Goal: Information Seeking & Learning: Learn about a topic

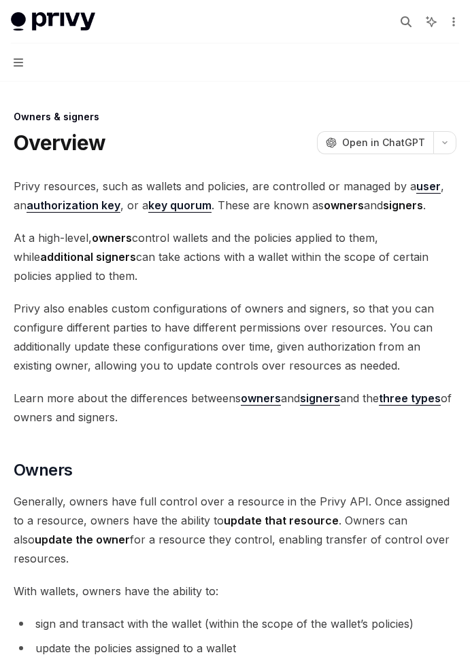
click at [18, 72] on button "Navigation" at bounding box center [235, 63] width 470 height 38
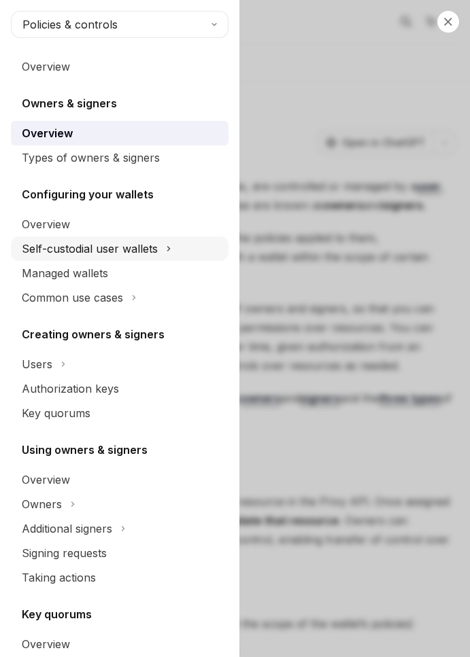
click at [124, 251] on div "Self-custodial user wallets" at bounding box center [90, 249] width 136 height 16
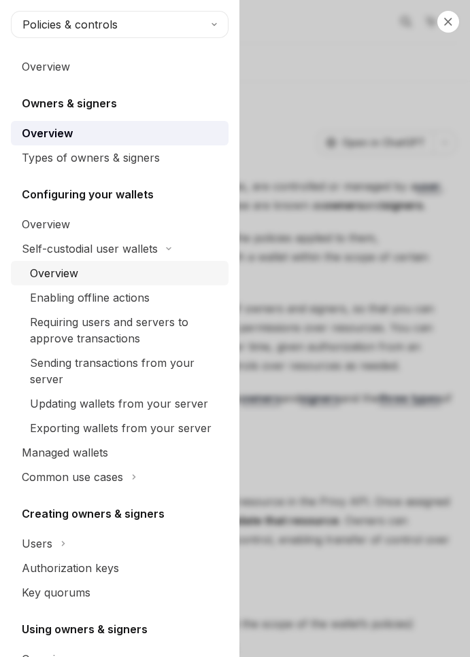
click at [101, 270] on div "Overview" at bounding box center [125, 273] width 190 height 16
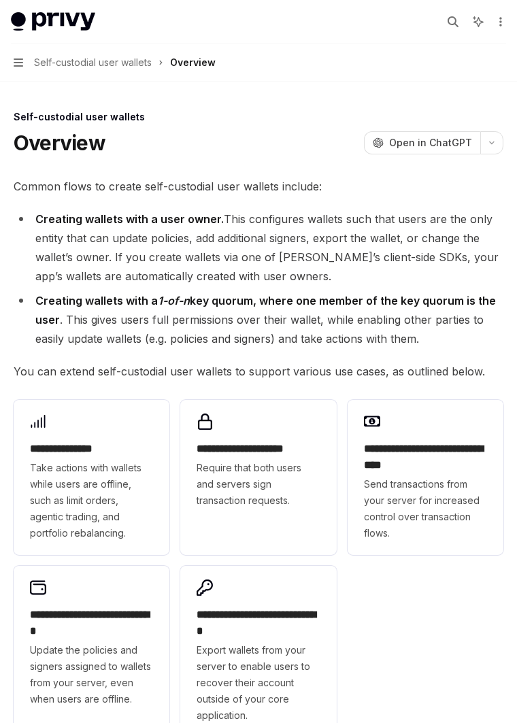
type textarea "*"
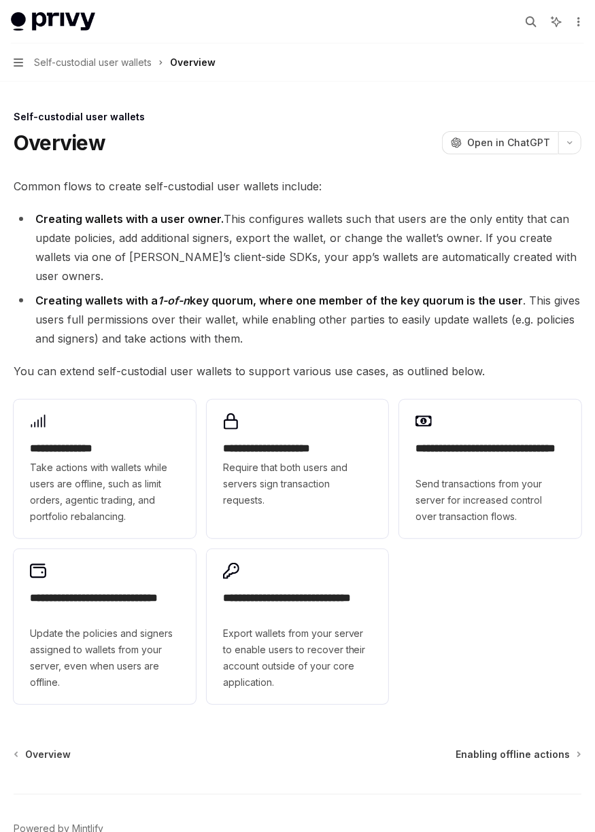
click at [469, 13] on button "Search..." at bounding box center [531, 22] width 22 height 22
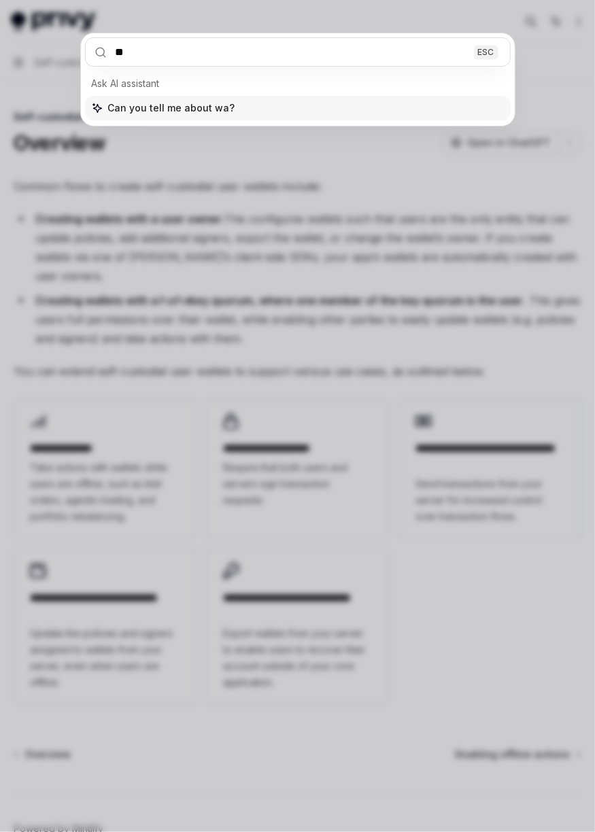
type input "*"
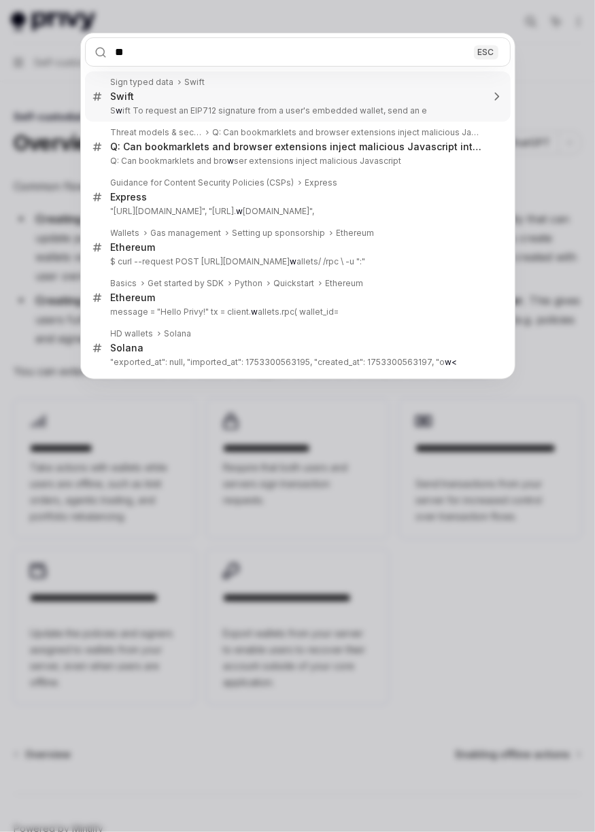
type input "***"
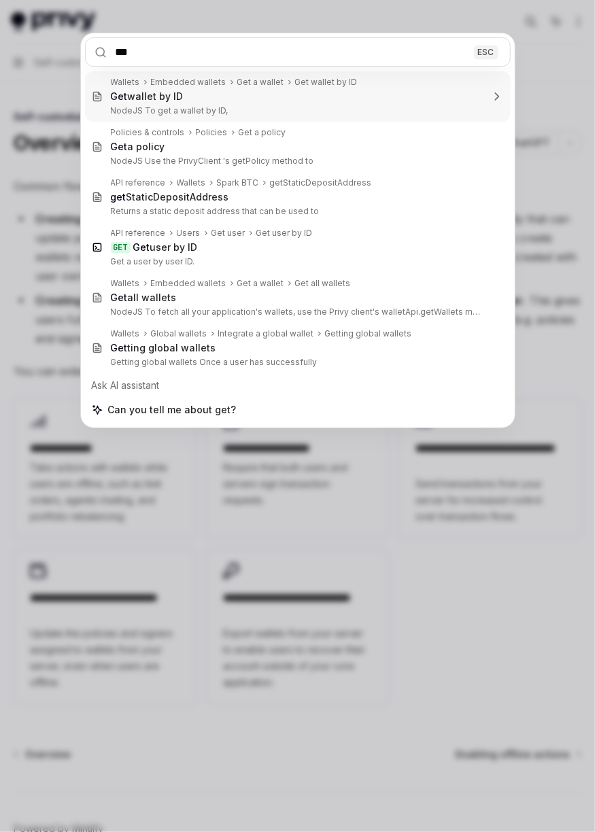
type textarea "*"
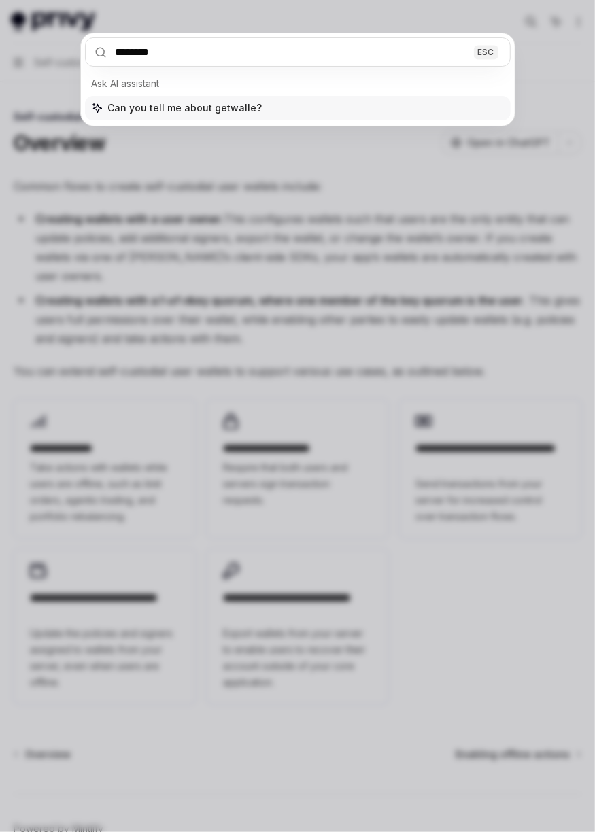
type input "*********"
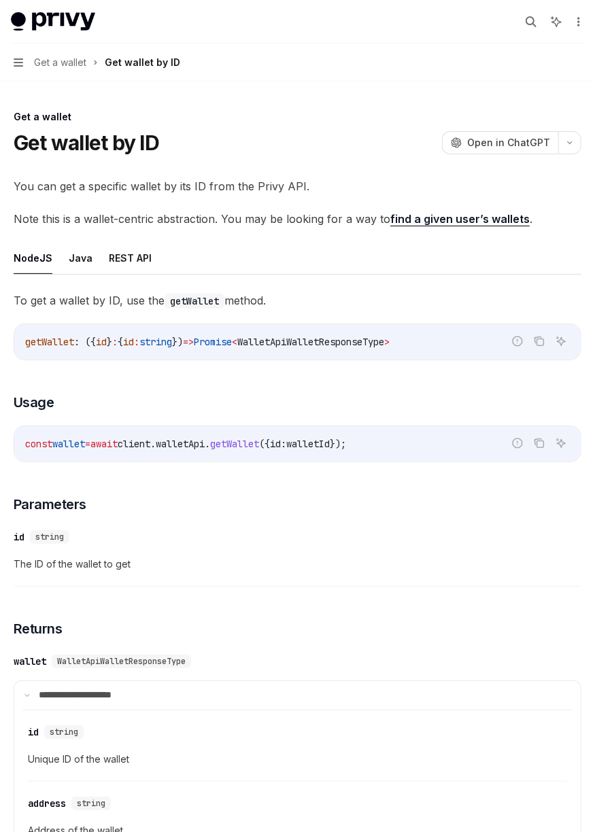
click at [71, 63] on span "Get a wallet" at bounding box center [60, 62] width 52 height 16
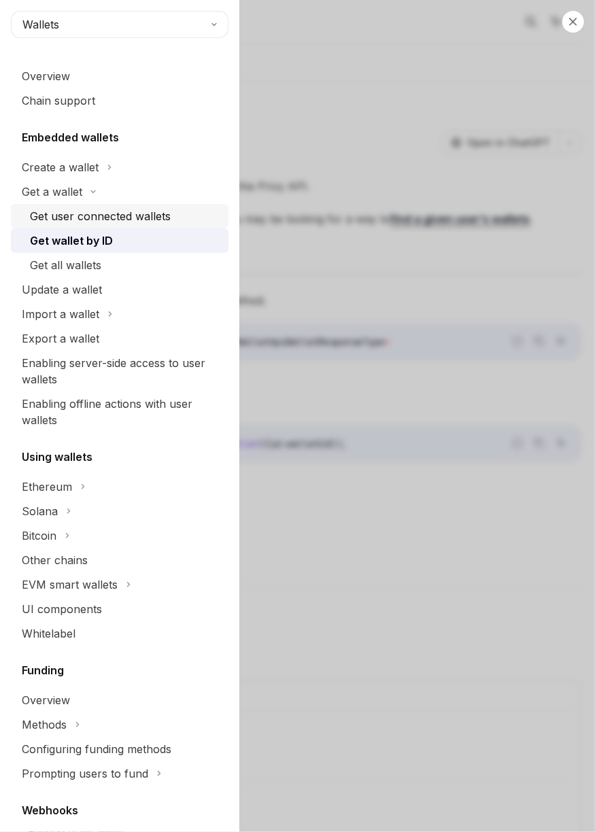
click at [88, 214] on div "Get user connected wallets" at bounding box center [100, 216] width 141 height 16
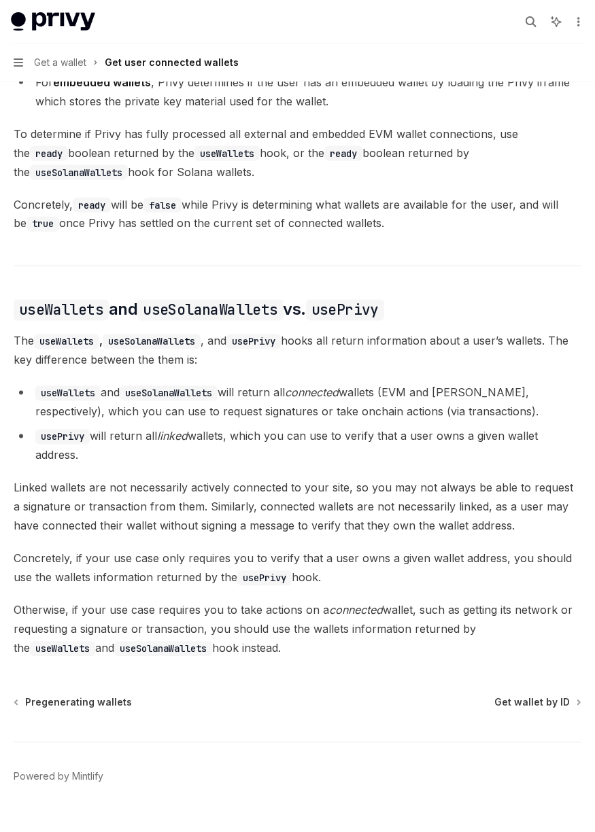
scroll to position [908, 0]
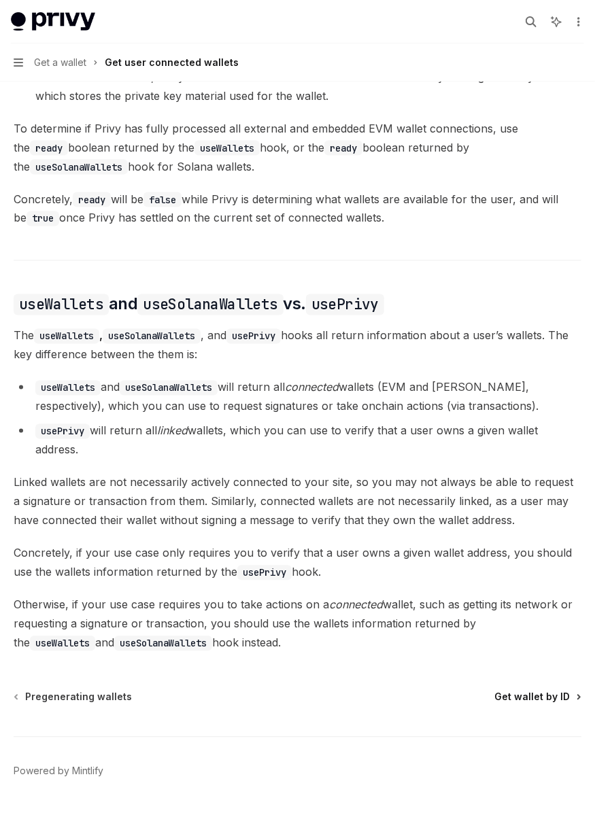
click at [469, 657] on span "Get wallet by ID" at bounding box center [531, 698] width 75 height 14
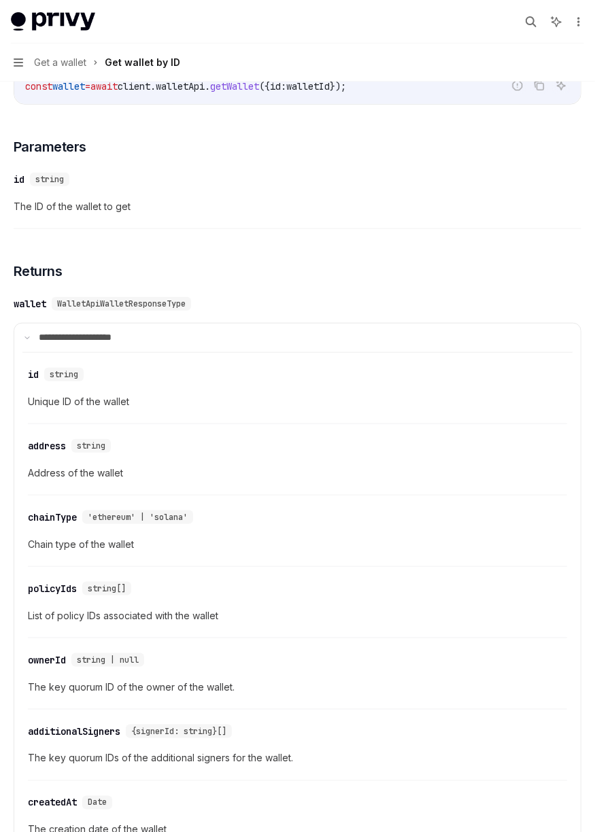
scroll to position [360, 0]
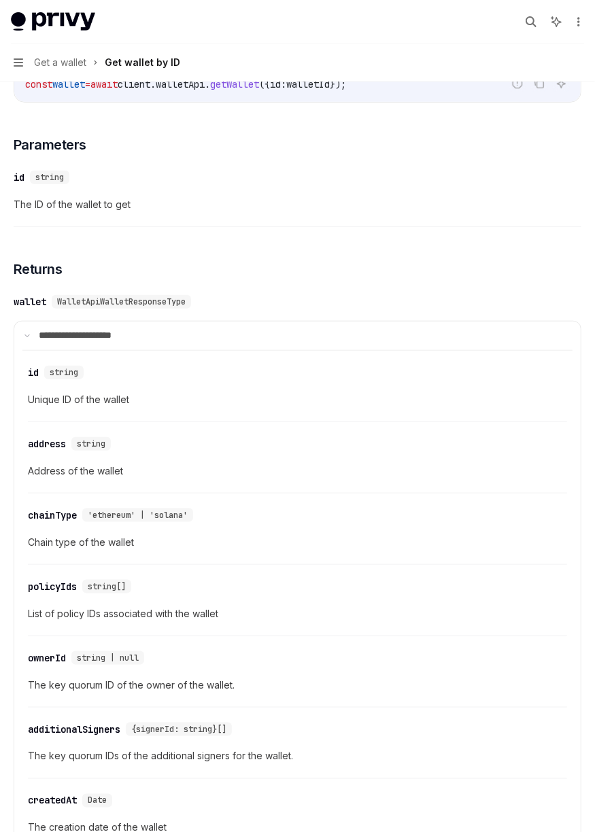
click at [469, 632] on div "​ id string Unique ID of the wallet ​ address string Address of the wallet ​ ch…" at bounding box center [297, 600] width 550 height 500
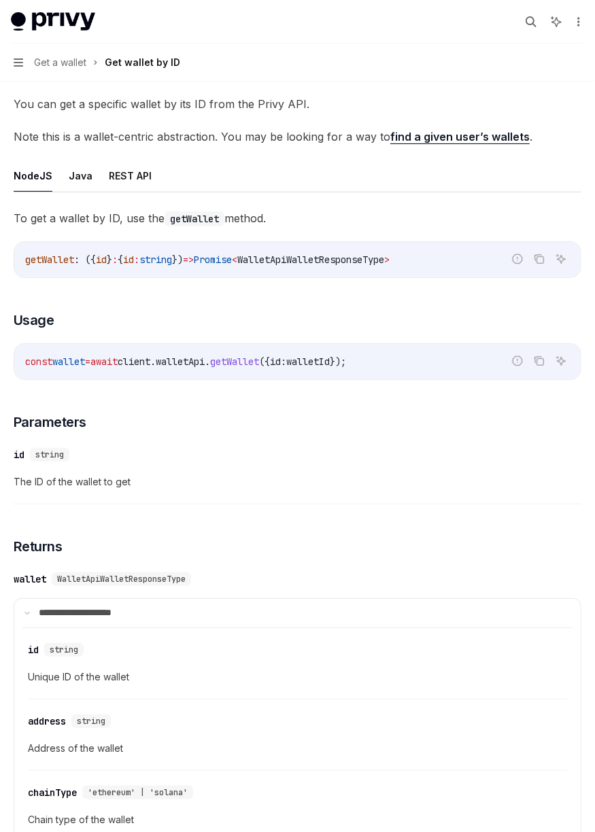
scroll to position [0, 0]
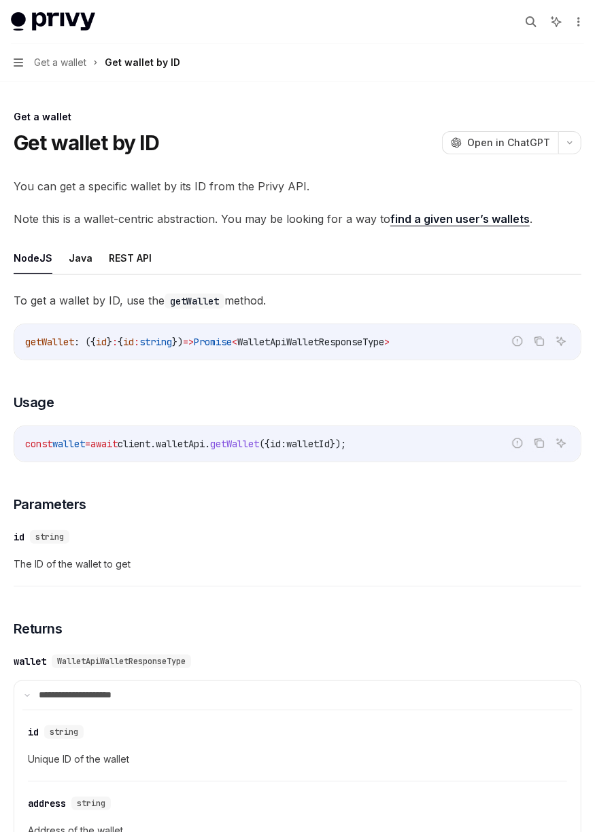
click at [241, 132] on div "Get wallet by ID OpenAI Open in ChatGPT" at bounding box center [298, 143] width 568 height 24
click at [54, 54] on button "Navigation Get a wallet Get wallet by ID" at bounding box center [297, 63] width 595 height 38
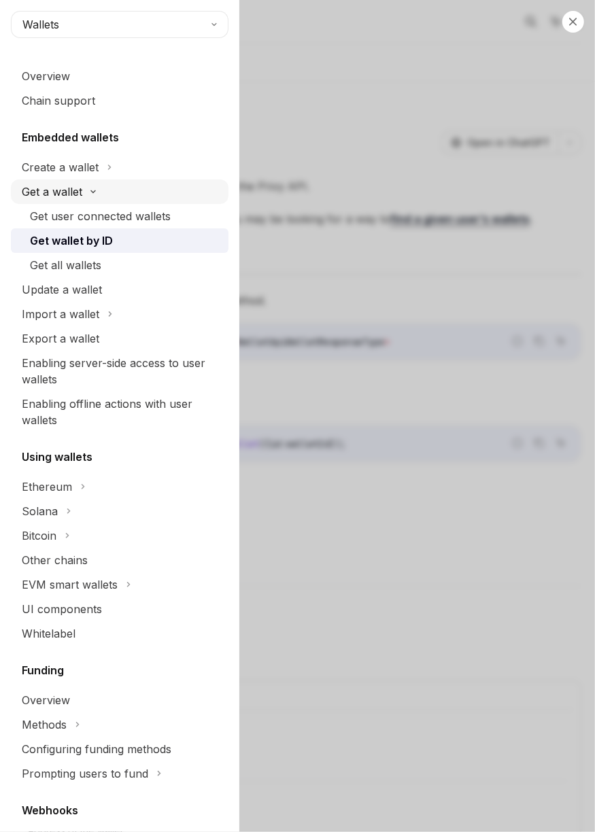
click at [31, 188] on div "Get a wallet" at bounding box center [52, 192] width 61 height 16
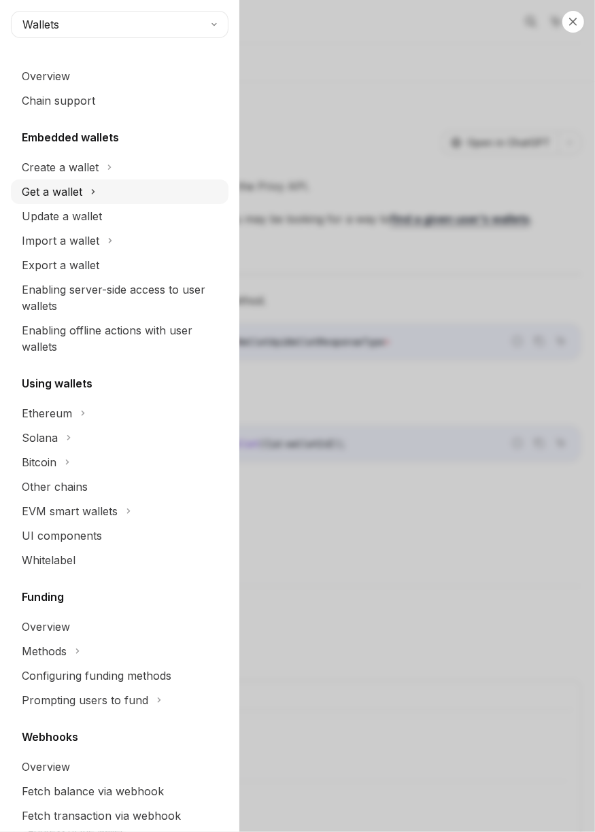
click at [35, 193] on div "Get a wallet" at bounding box center [52, 192] width 61 height 16
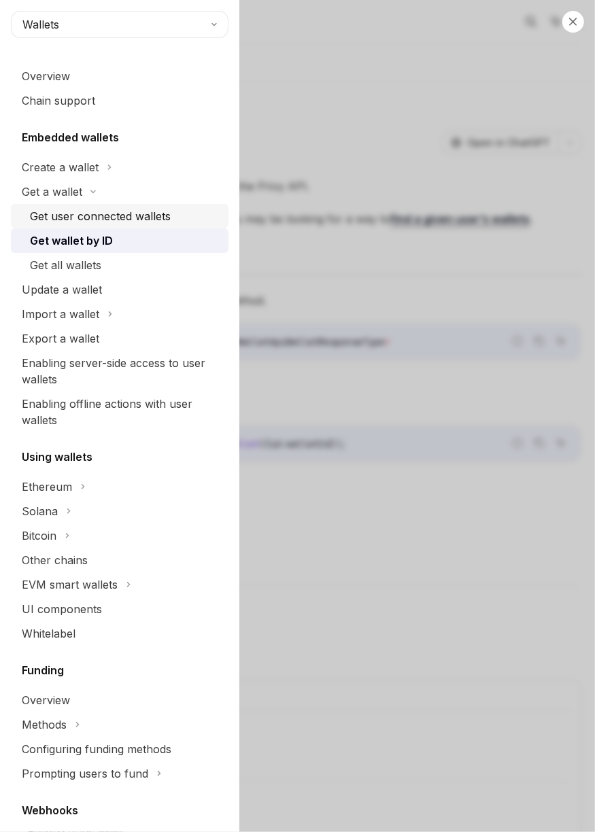
click at [78, 212] on div "Get user connected wallets" at bounding box center [100, 216] width 141 height 16
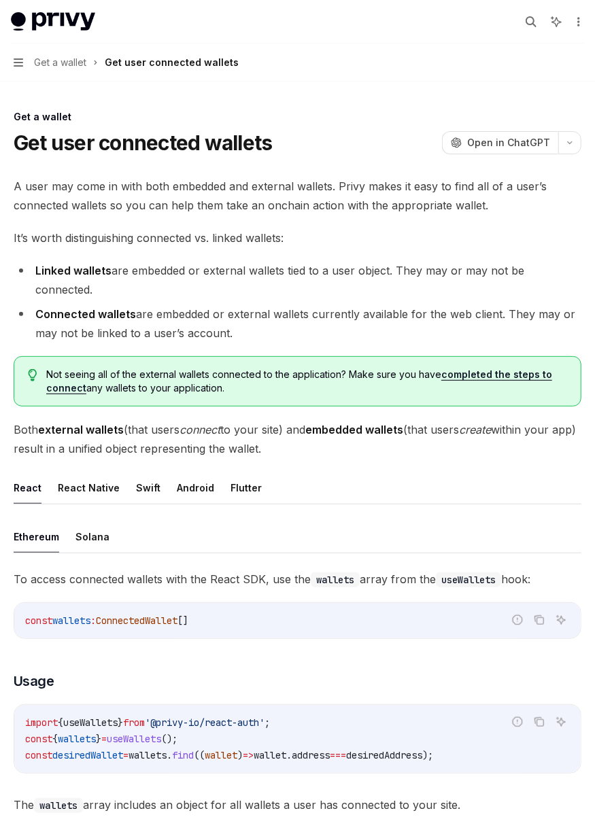
click at [23, 58] on icon "button" at bounding box center [19, 62] width 10 height 11
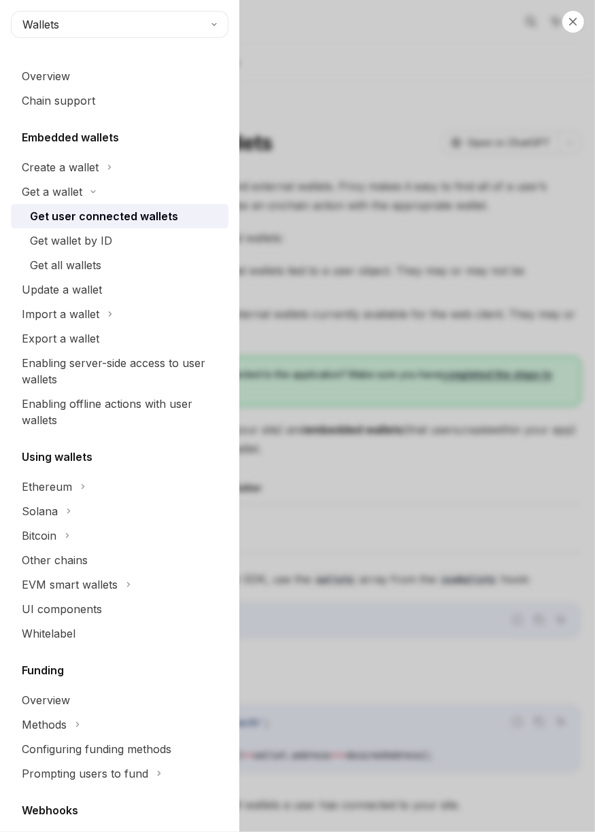
click at [360, 127] on div "Close navigation Wallets Overview Chain support Embedded wallets Create a walle…" at bounding box center [297, 416] width 595 height 832
type textarea "*"
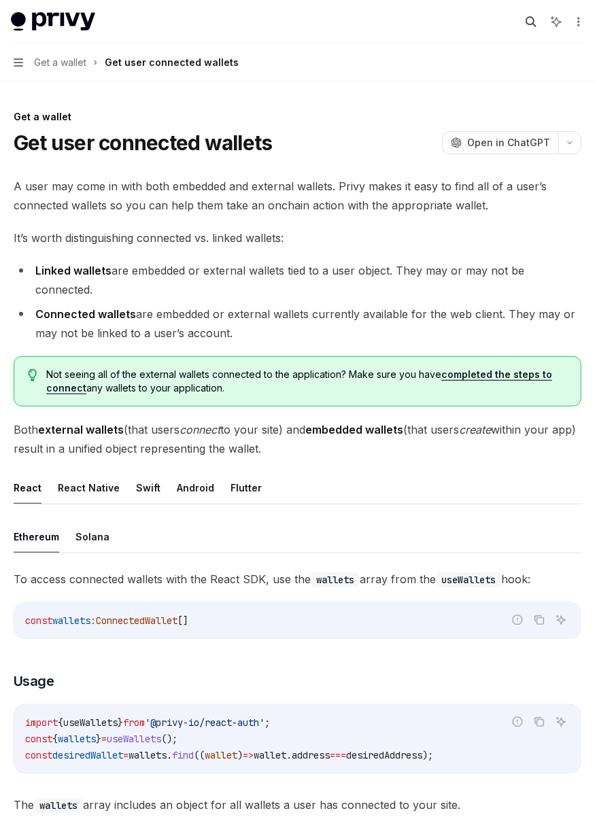
click at [469, 18] on icon "button" at bounding box center [531, 21] width 11 height 11
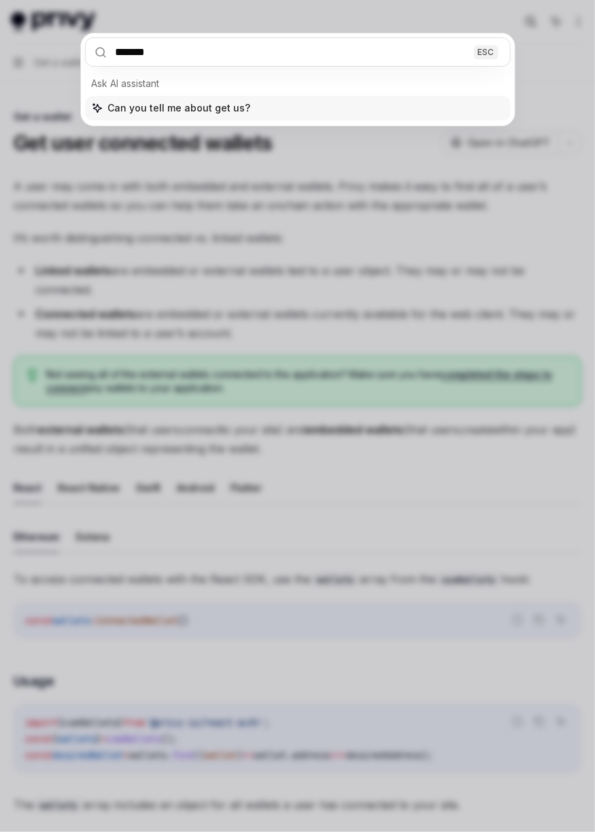
type input "********"
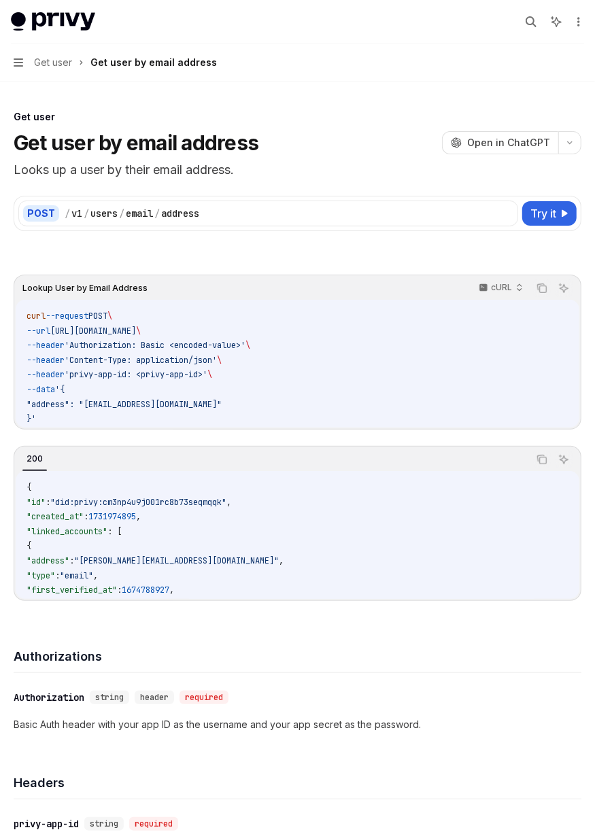
click at [398, 117] on div "Get user" at bounding box center [298, 117] width 568 height 14
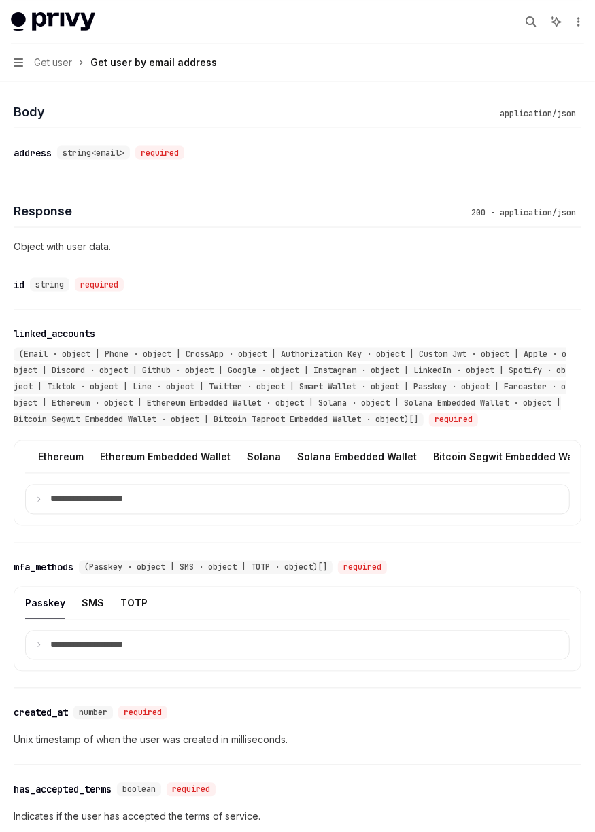
scroll to position [0, 1008]
click at [151, 460] on button "Ethereum Embedded Wallet" at bounding box center [170, 457] width 131 height 32
type textarea "*"
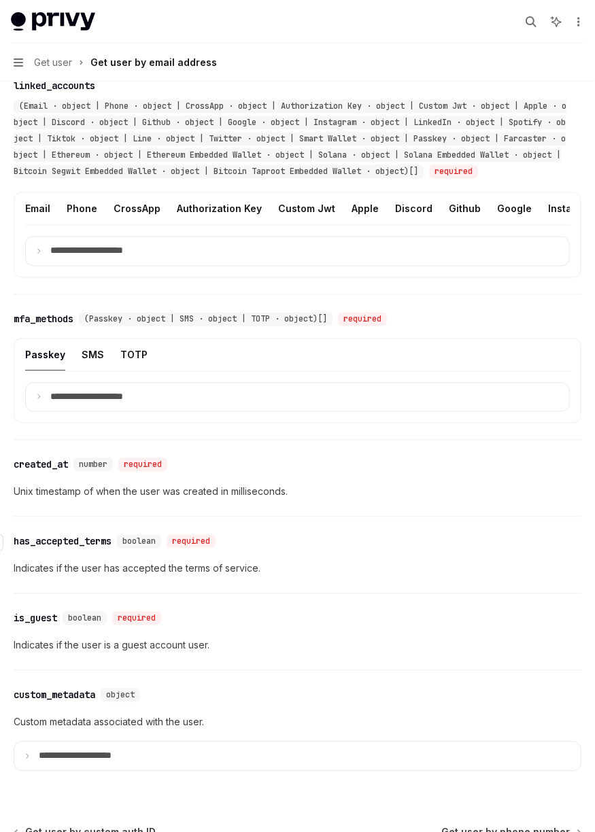
scroll to position [1044, 0]
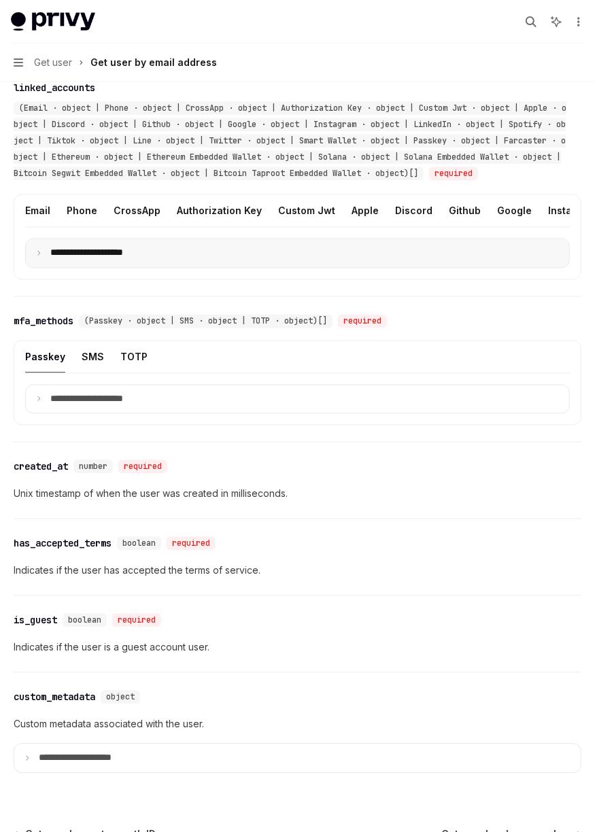
click at [38, 257] on icon at bounding box center [38, 253] width 7 height 7
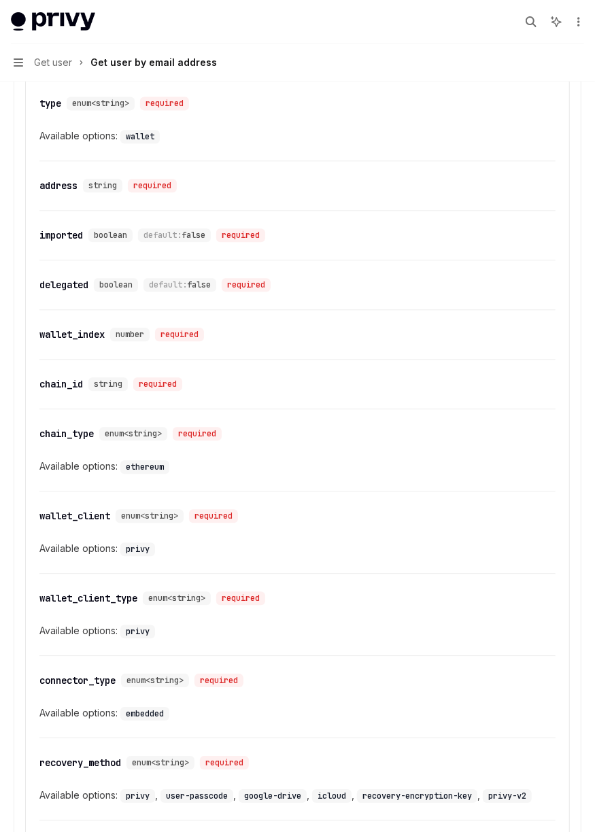
scroll to position [1290, 0]
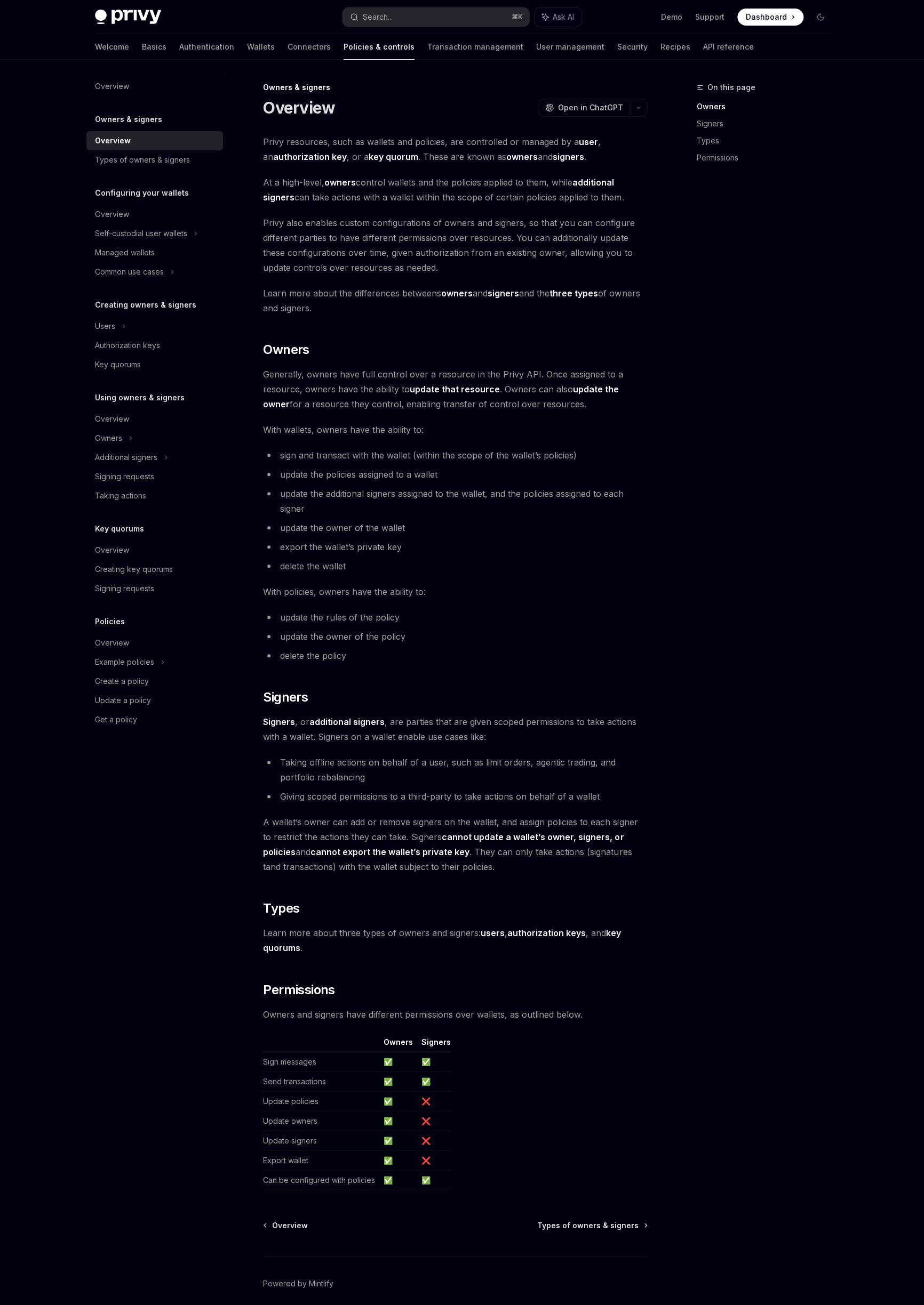
type textarea "*"
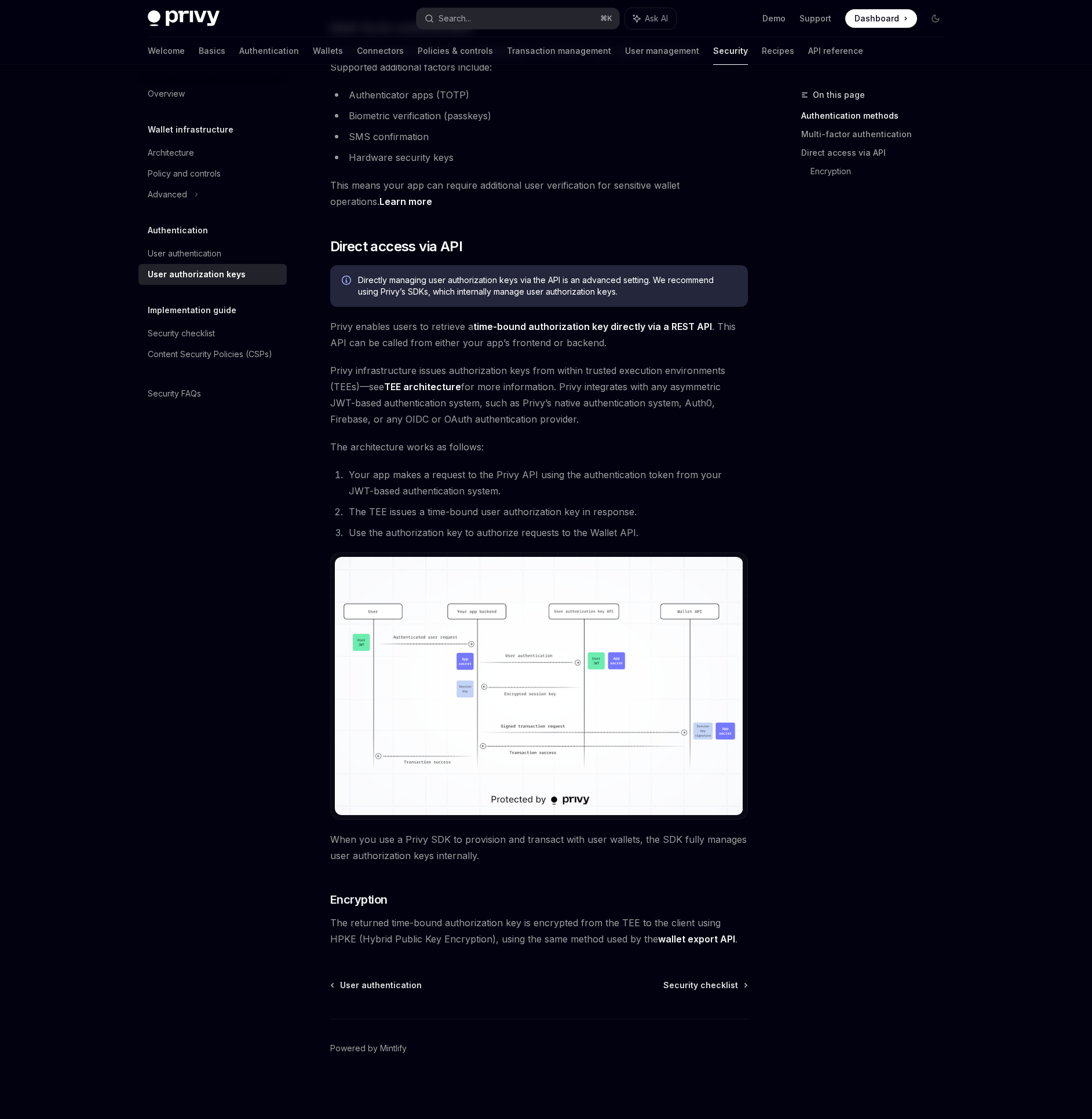
scroll to position [405, 0]
